Goal: Navigation & Orientation: Find specific page/section

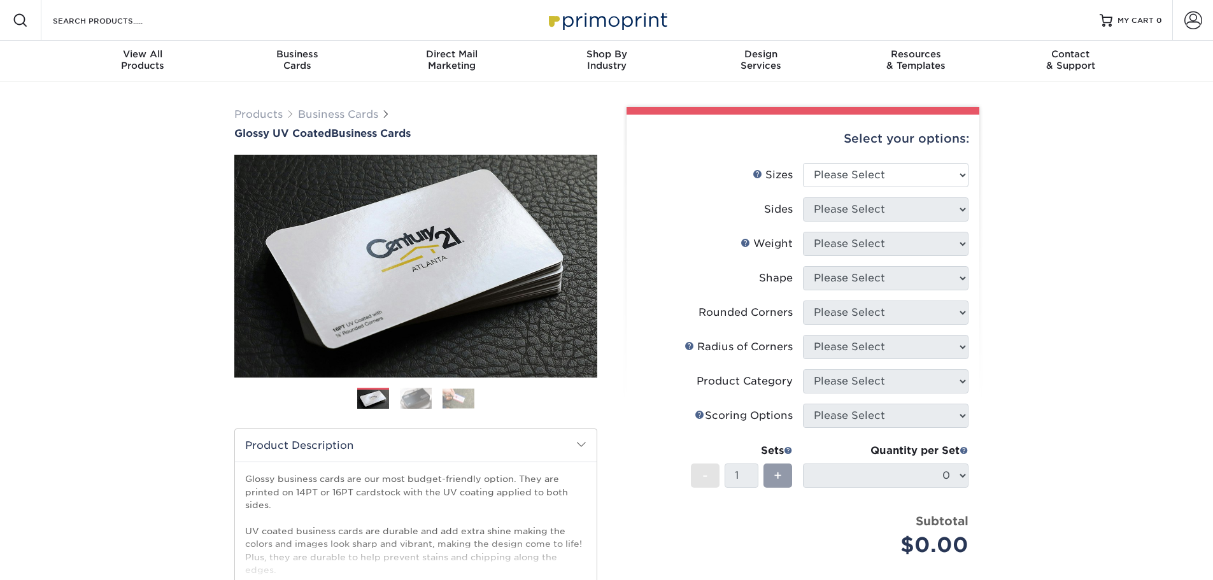
click at [403, 395] on img at bounding box center [416, 398] width 32 height 22
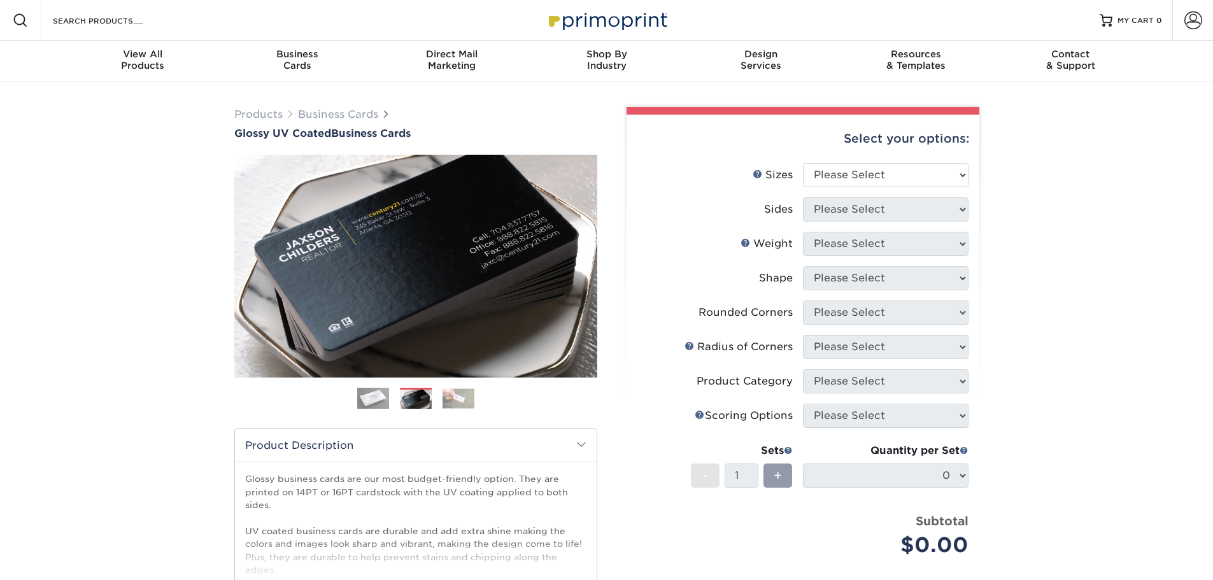
click at [472, 402] on img at bounding box center [459, 398] width 32 height 20
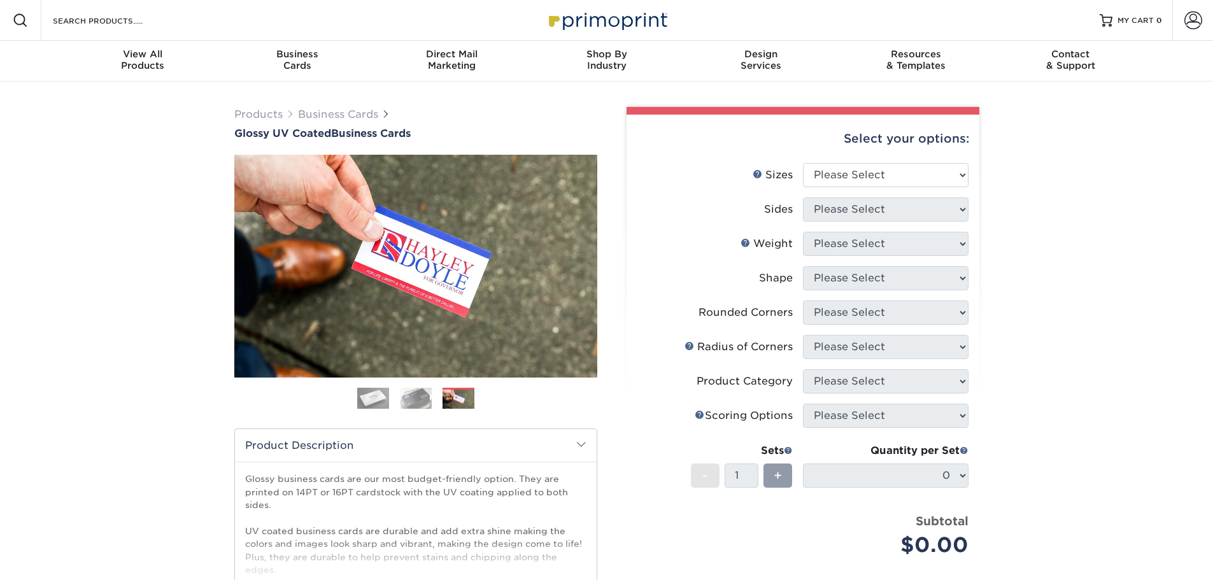
scroll to position [64, 0]
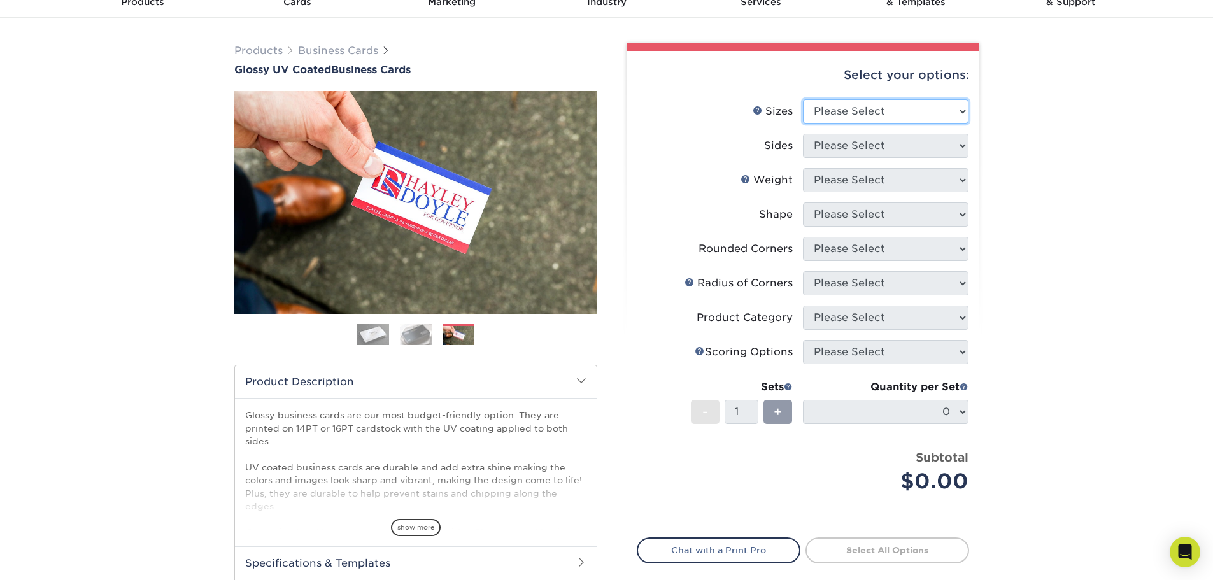
click at [900, 110] on select "Please Select 1.5" x 3.5" - Mini 1.75" x 3.5" - Mini 2" x 2" - Square 2" x 3" -…" at bounding box center [886, 111] width 166 height 24
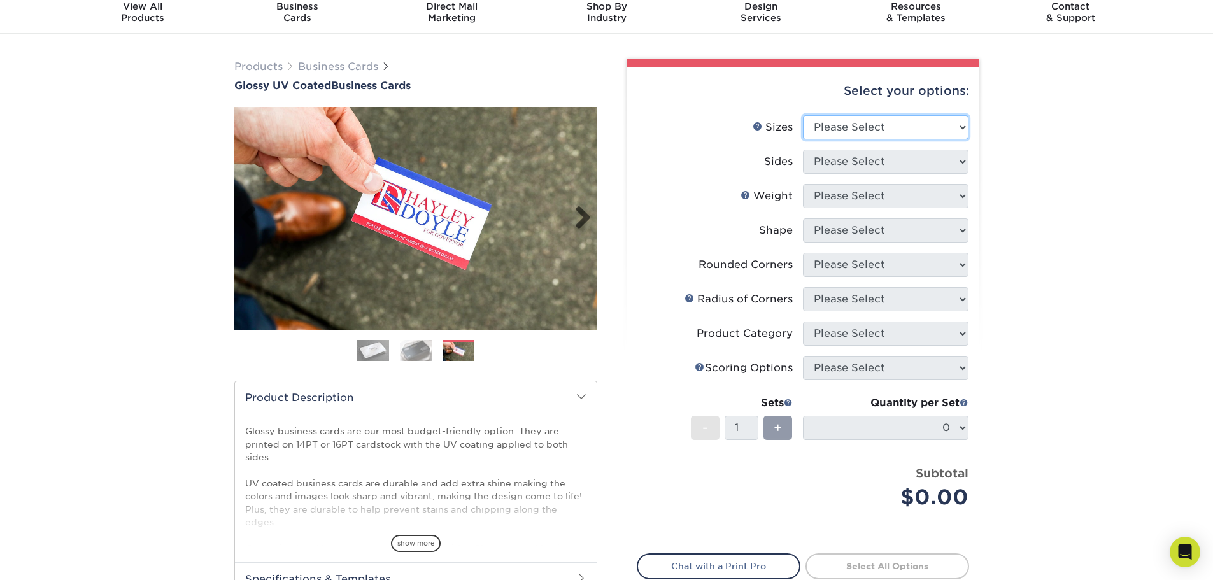
scroll to position [0, 0]
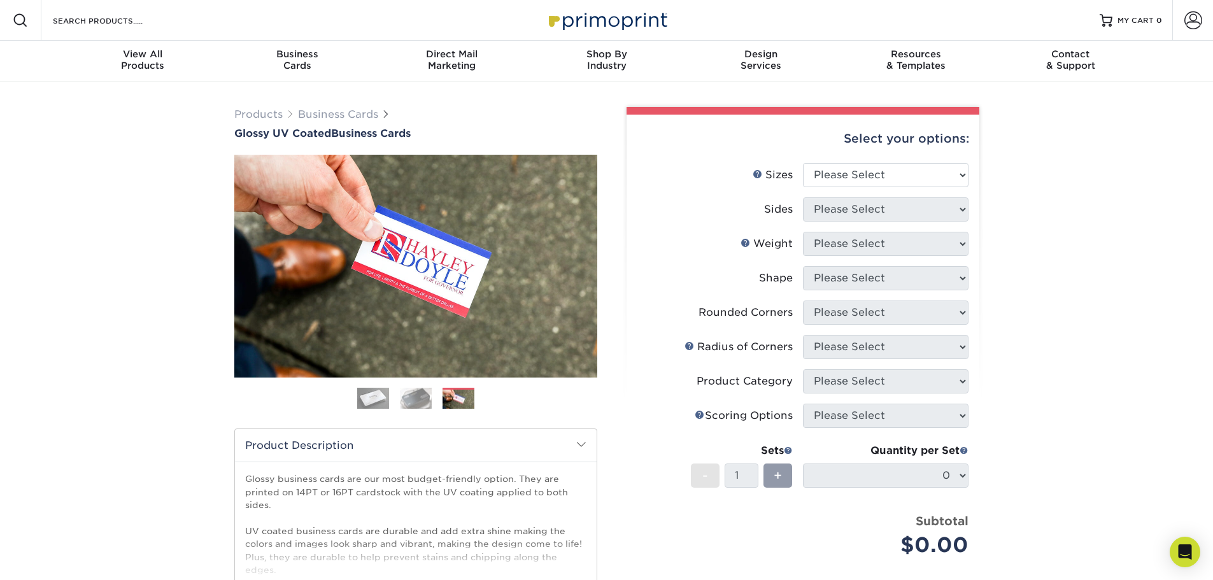
click at [165, 158] on div "Products Business Cards Glossy UV Coated Business Cards Previous Next" at bounding box center [606, 422] width 1213 height 680
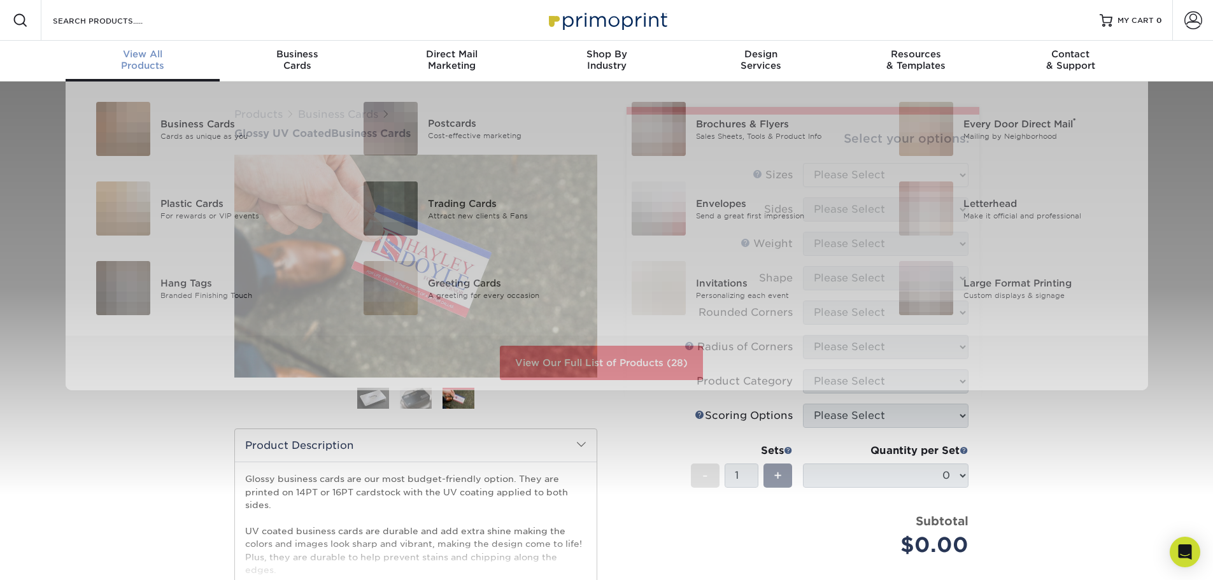
click at [132, 56] on span "View All" at bounding box center [143, 53] width 155 height 11
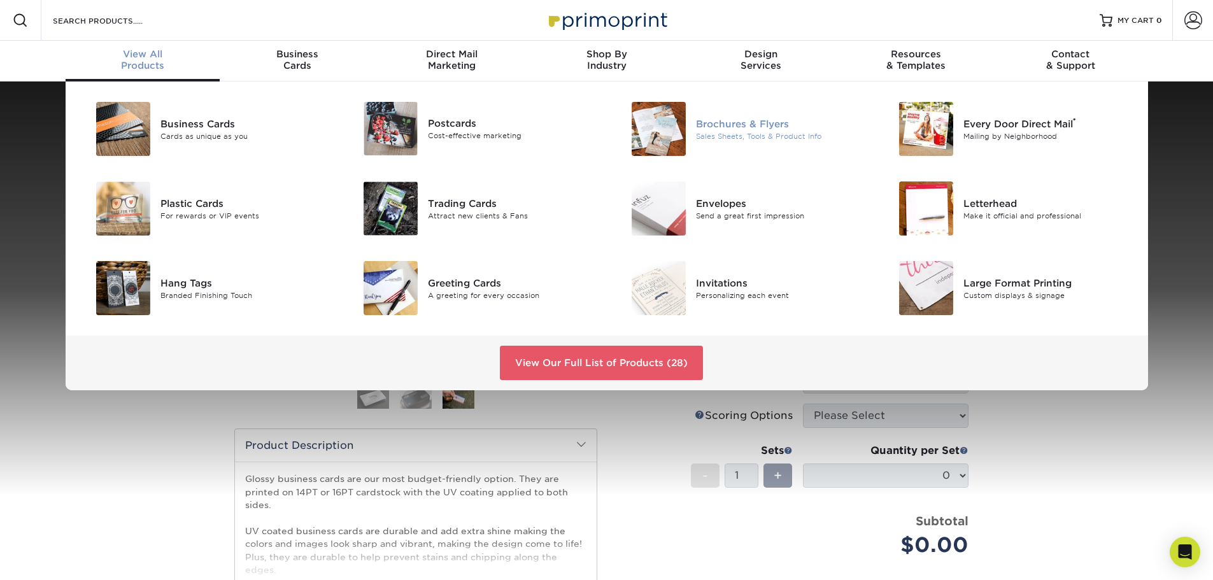
click at [797, 139] on div "Sales Sheets, Tools & Product Info" at bounding box center [780, 136] width 169 height 11
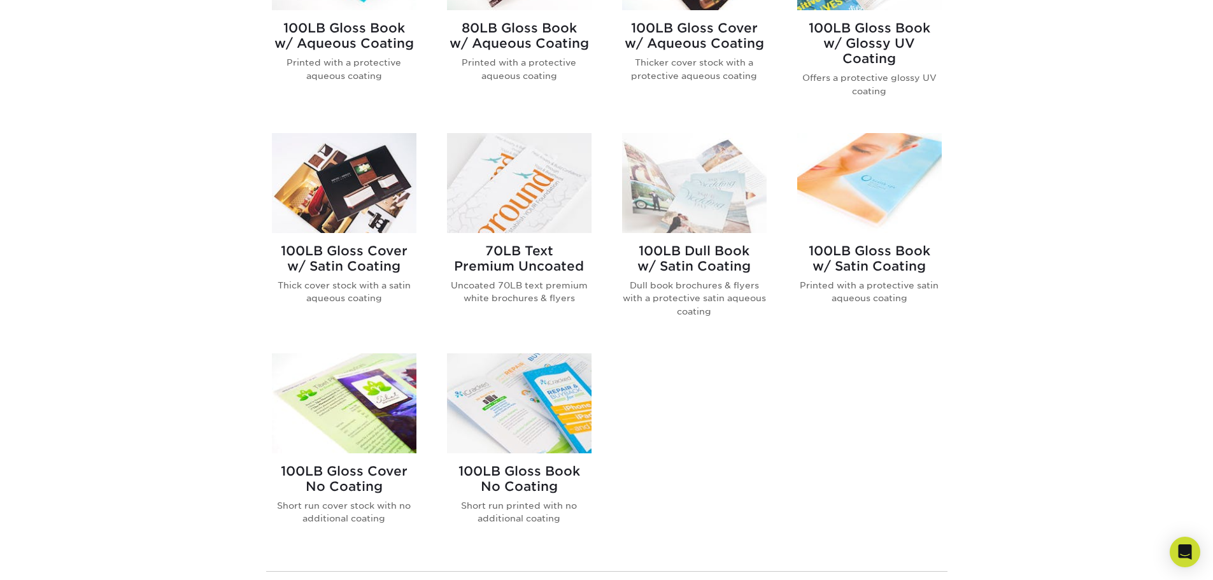
scroll to position [573, 0]
